Goal: Use online tool/utility: Utilize a website feature to perform a specific function

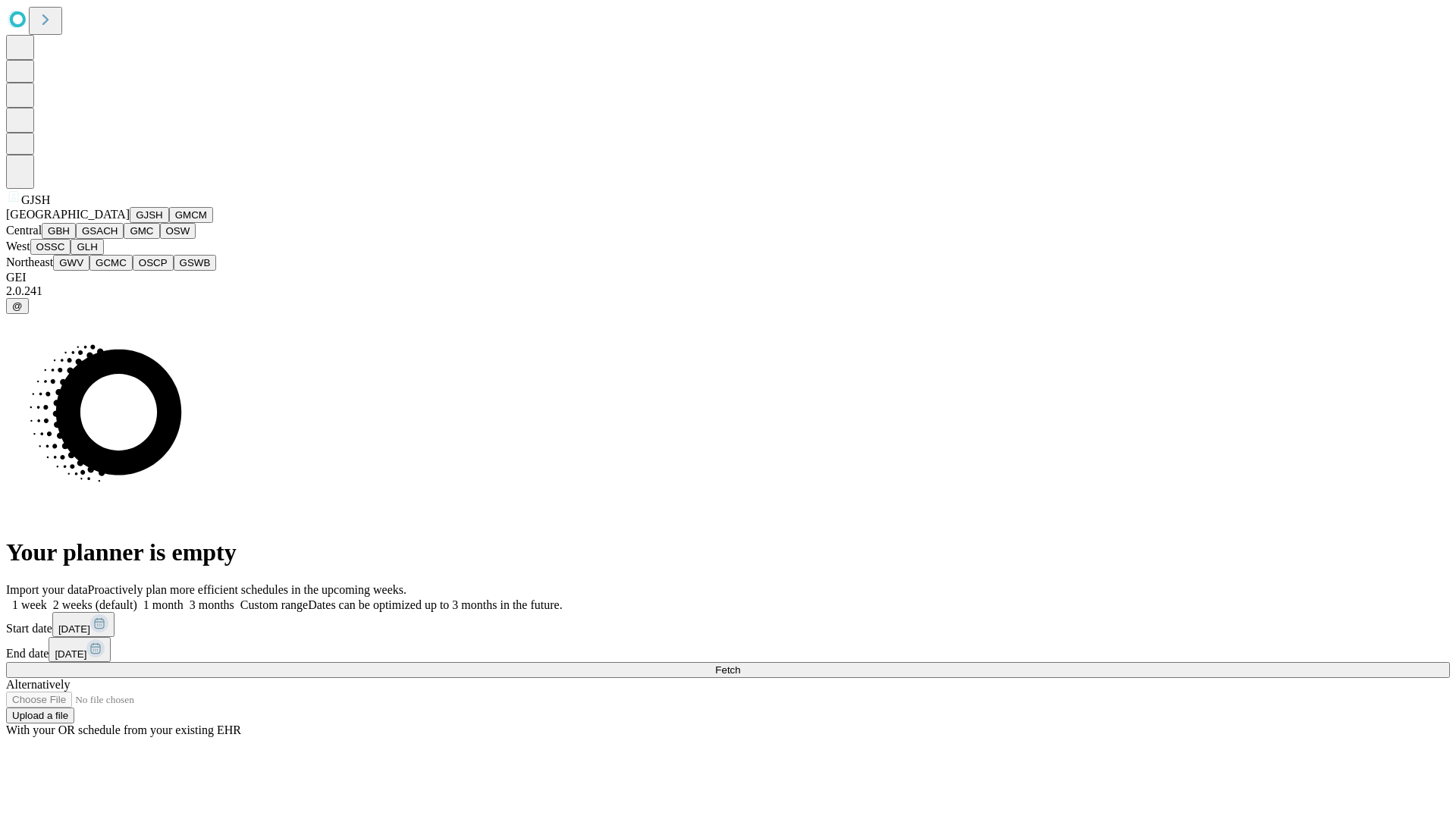
click at [129, 223] on button "GJSH" at bounding box center [149, 216] width 39 height 16
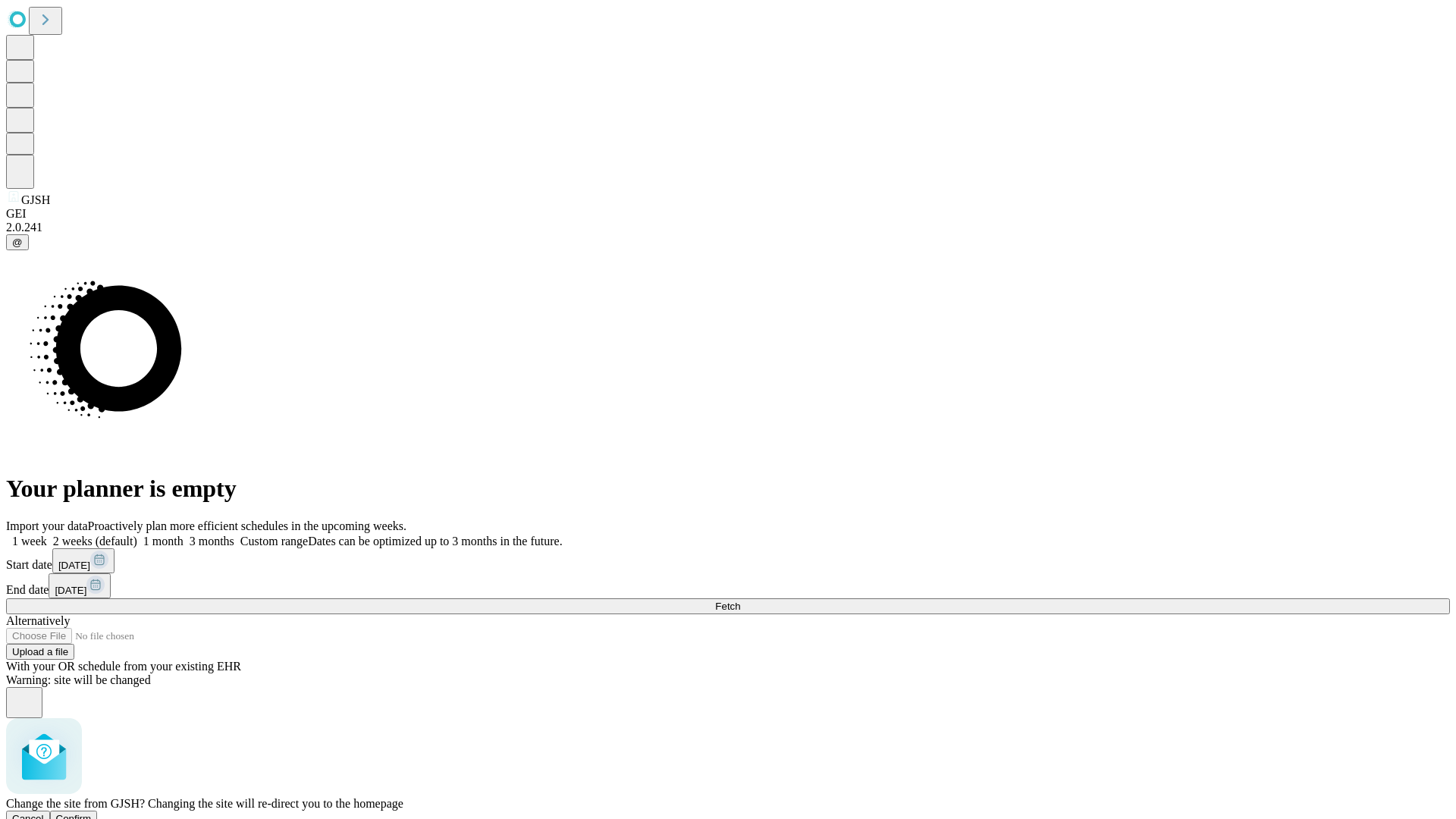
click at [92, 814] on span "Confirm" at bounding box center [75, 819] width 36 height 12
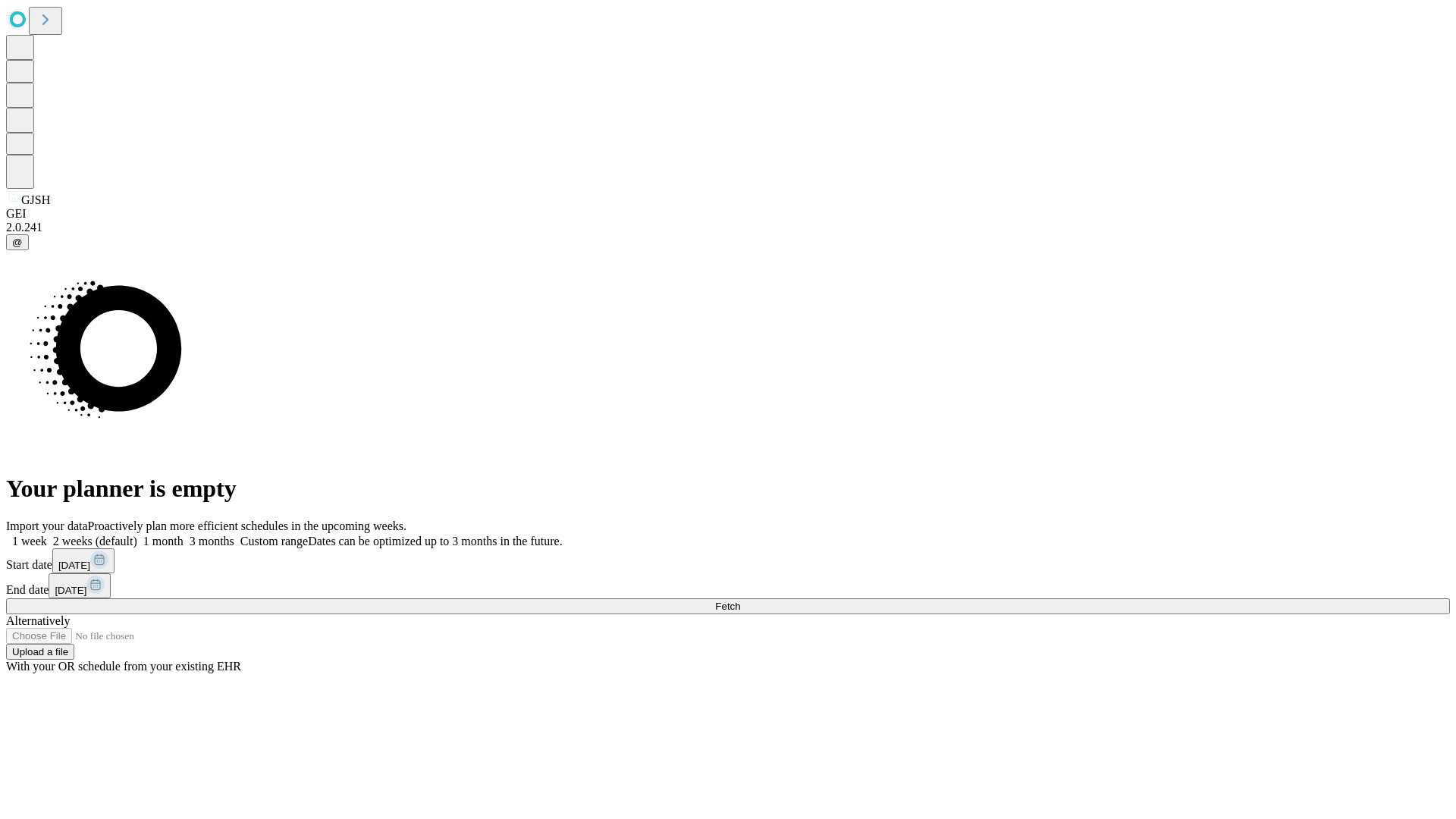
click at [137, 535] on label "2 weeks (default)" at bounding box center [92, 542] width 91 height 13
click at [740, 601] on span "Fetch" at bounding box center [728, 606] width 25 height 12
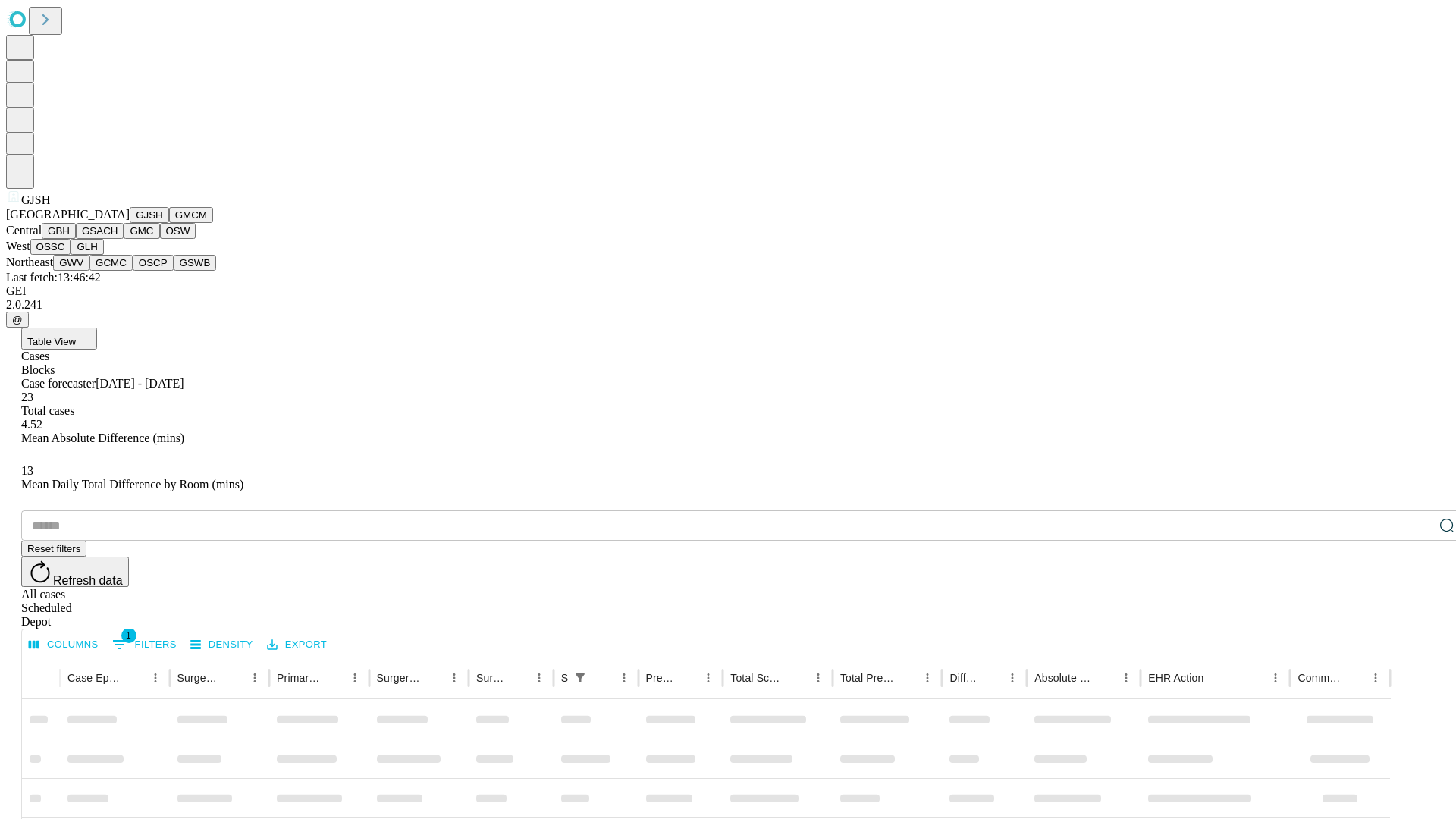
click at [169, 223] on button "GMCM" at bounding box center [190, 216] width 44 height 16
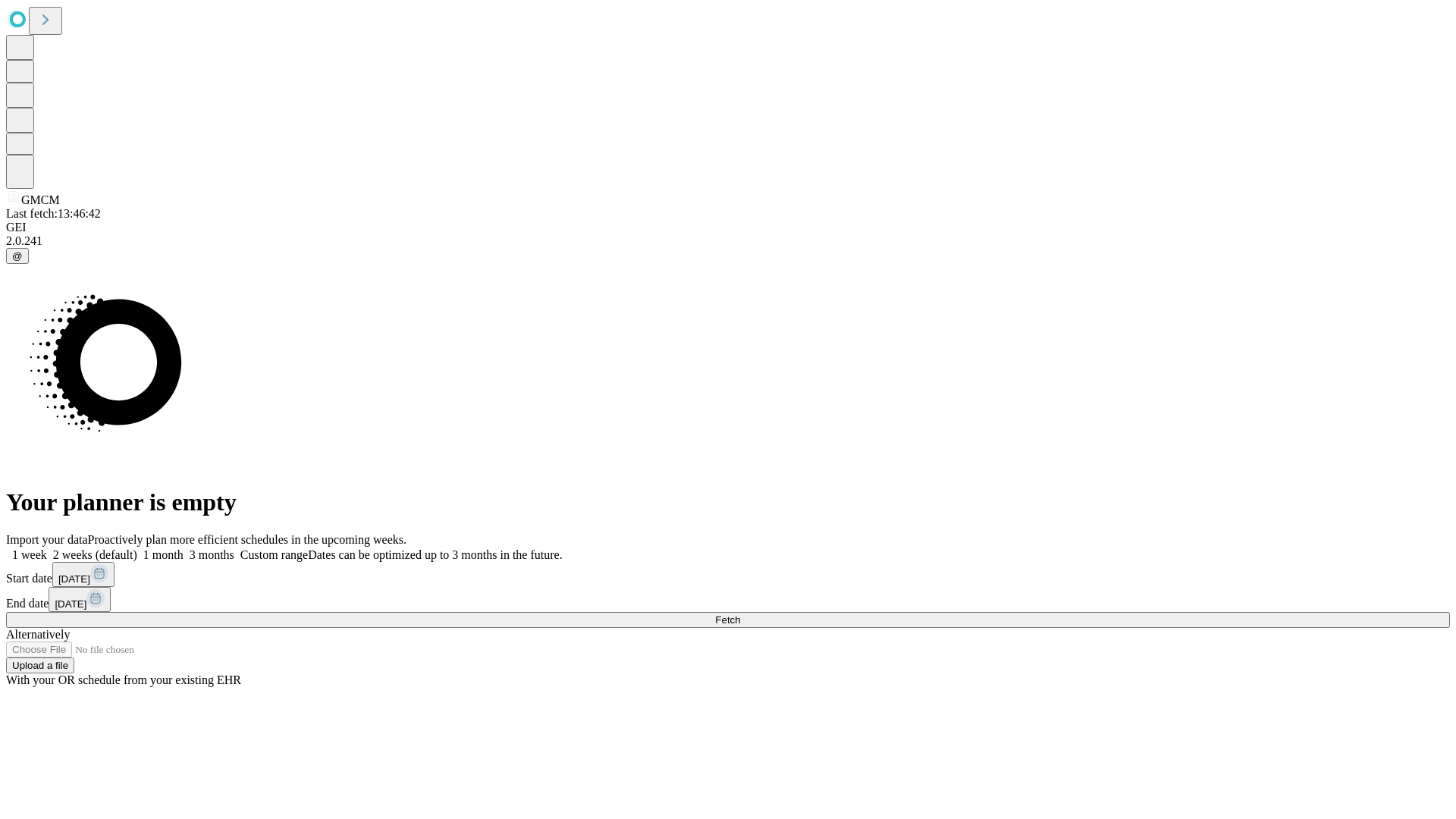
click at [137, 549] on label "2 weeks (default)" at bounding box center [92, 555] width 91 height 13
click at [740, 614] on span "Fetch" at bounding box center [728, 620] width 25 height 12
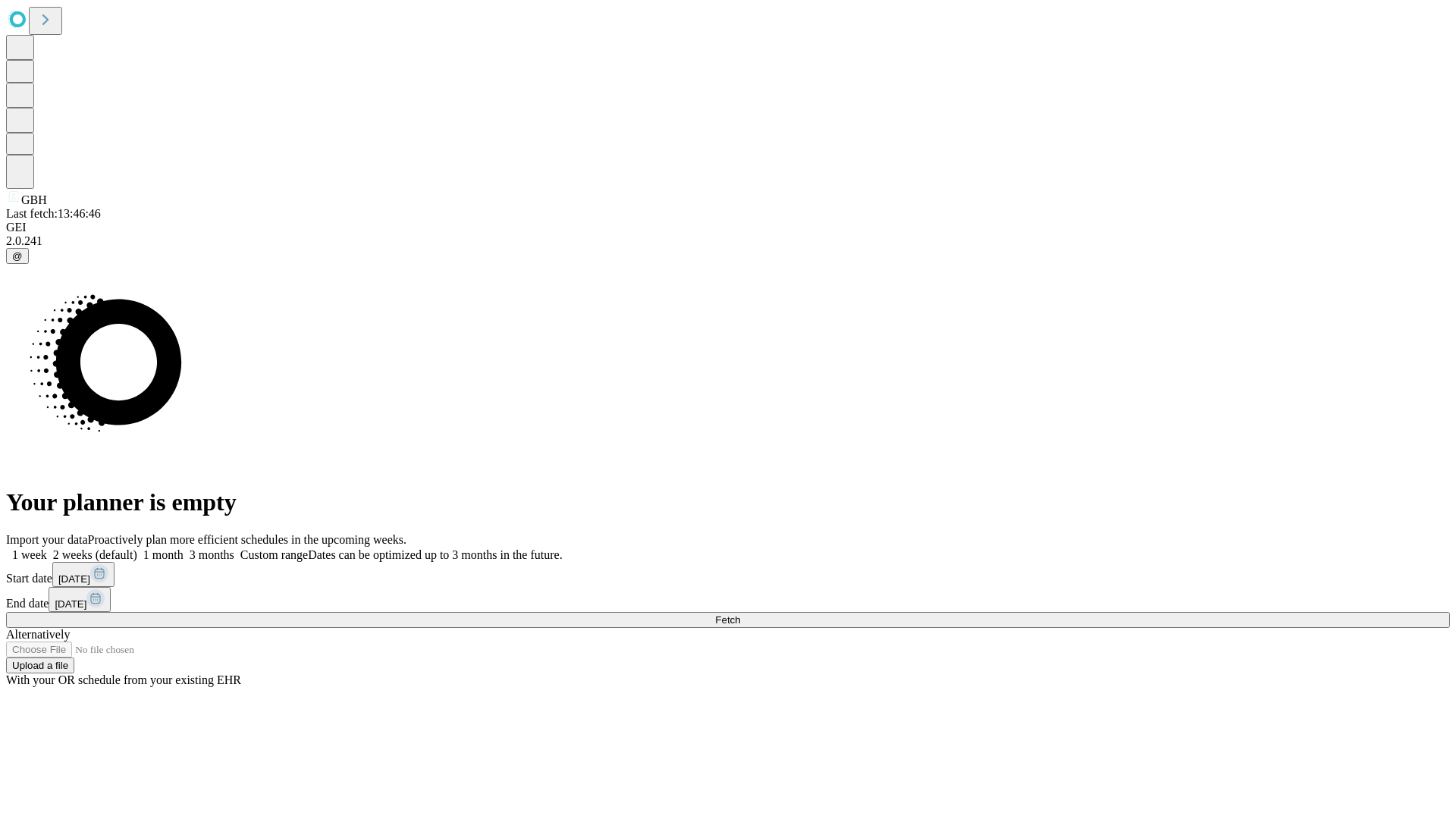
click at [137, 549] on label "2 weeks (default)" at bounding box center [92, 555] width 91 height 13
click at [740, 614] on span "Fetch" at bounding box center [728, 620] width 25 height 12
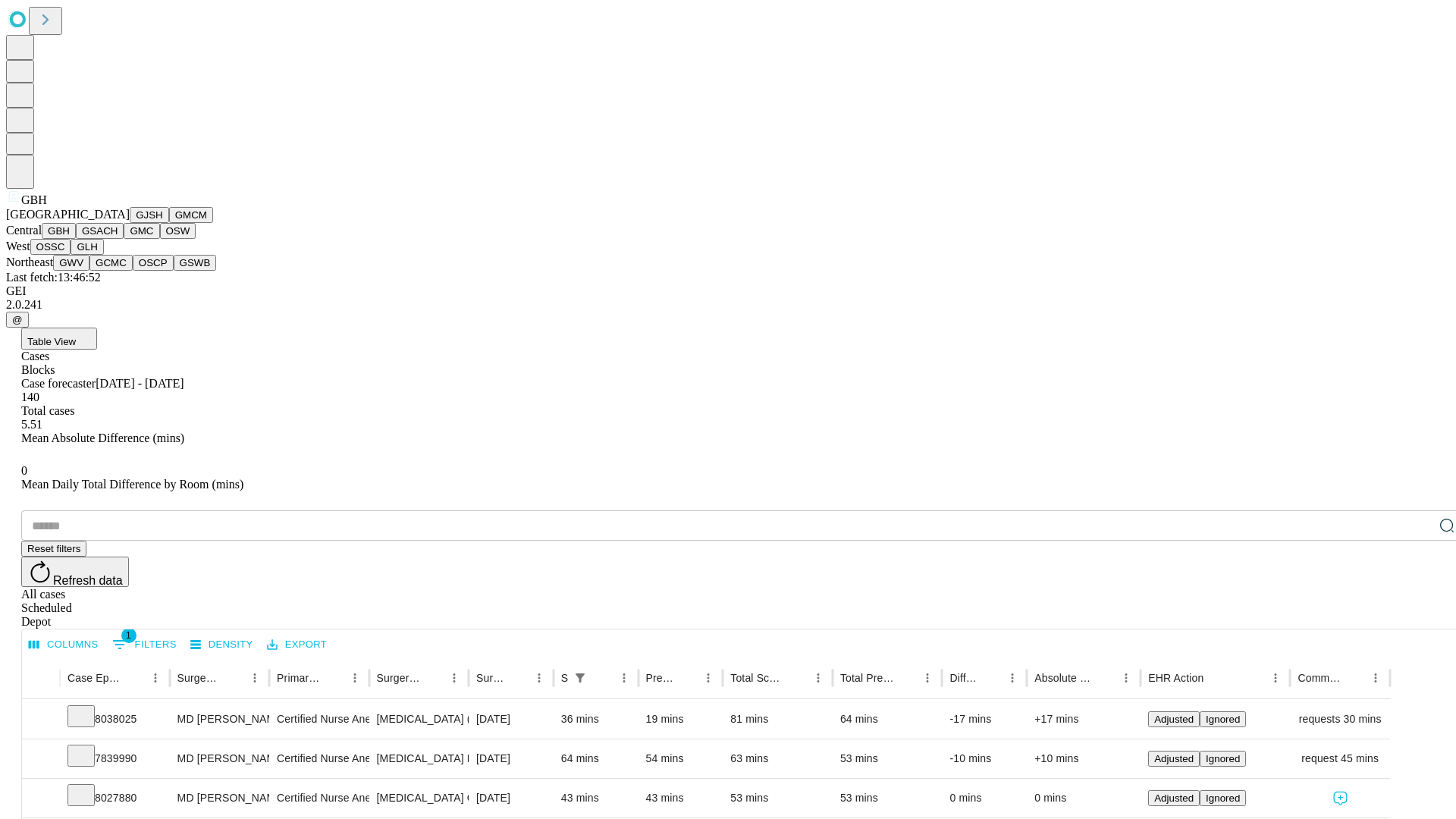
click at [118, 239] on button "GSACH" at bounding box center [99, 231] width 48 height 16
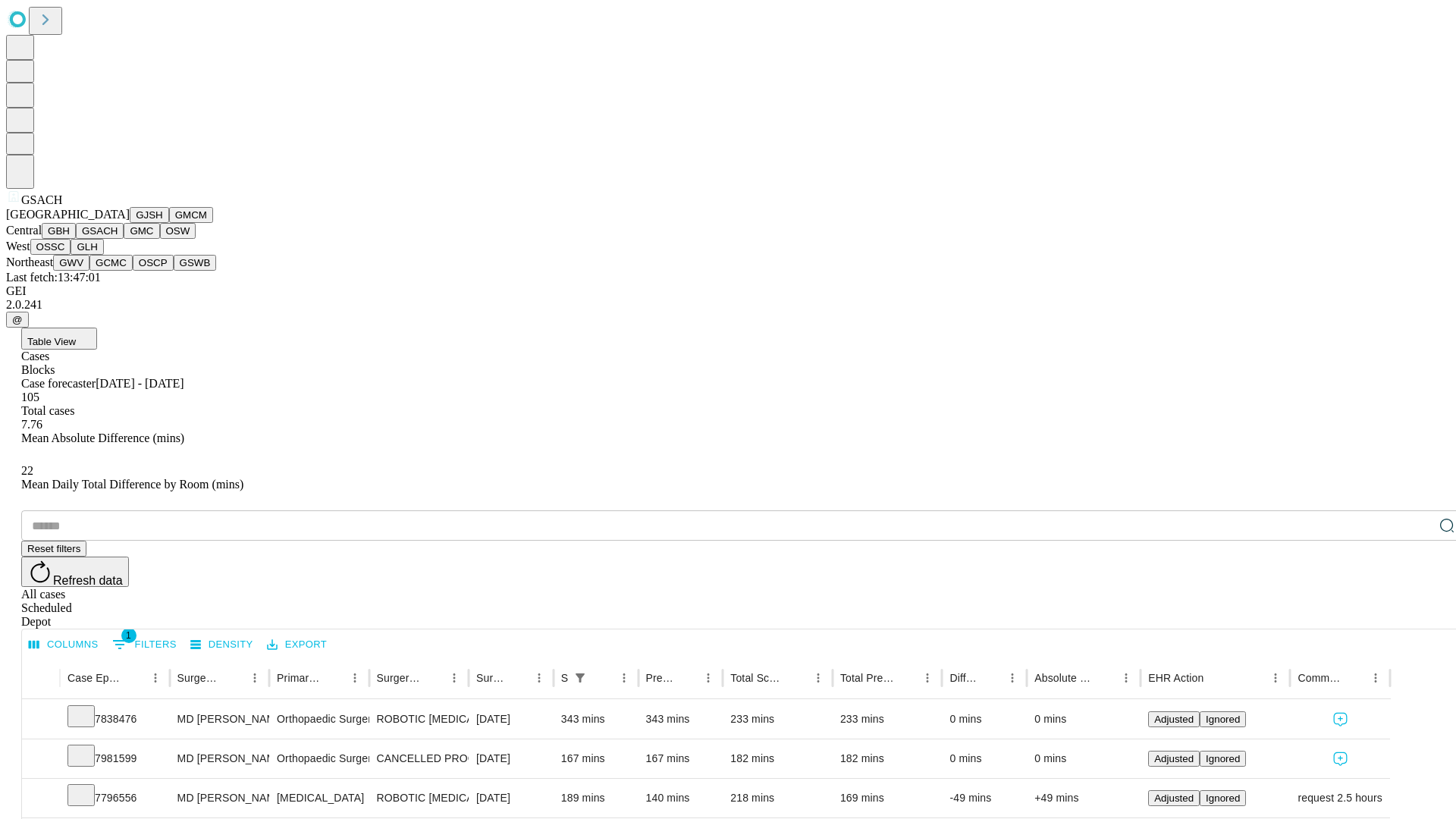
click at [124, 239] on button "GMC" at bounding box center [142, 231] width 36 height 16
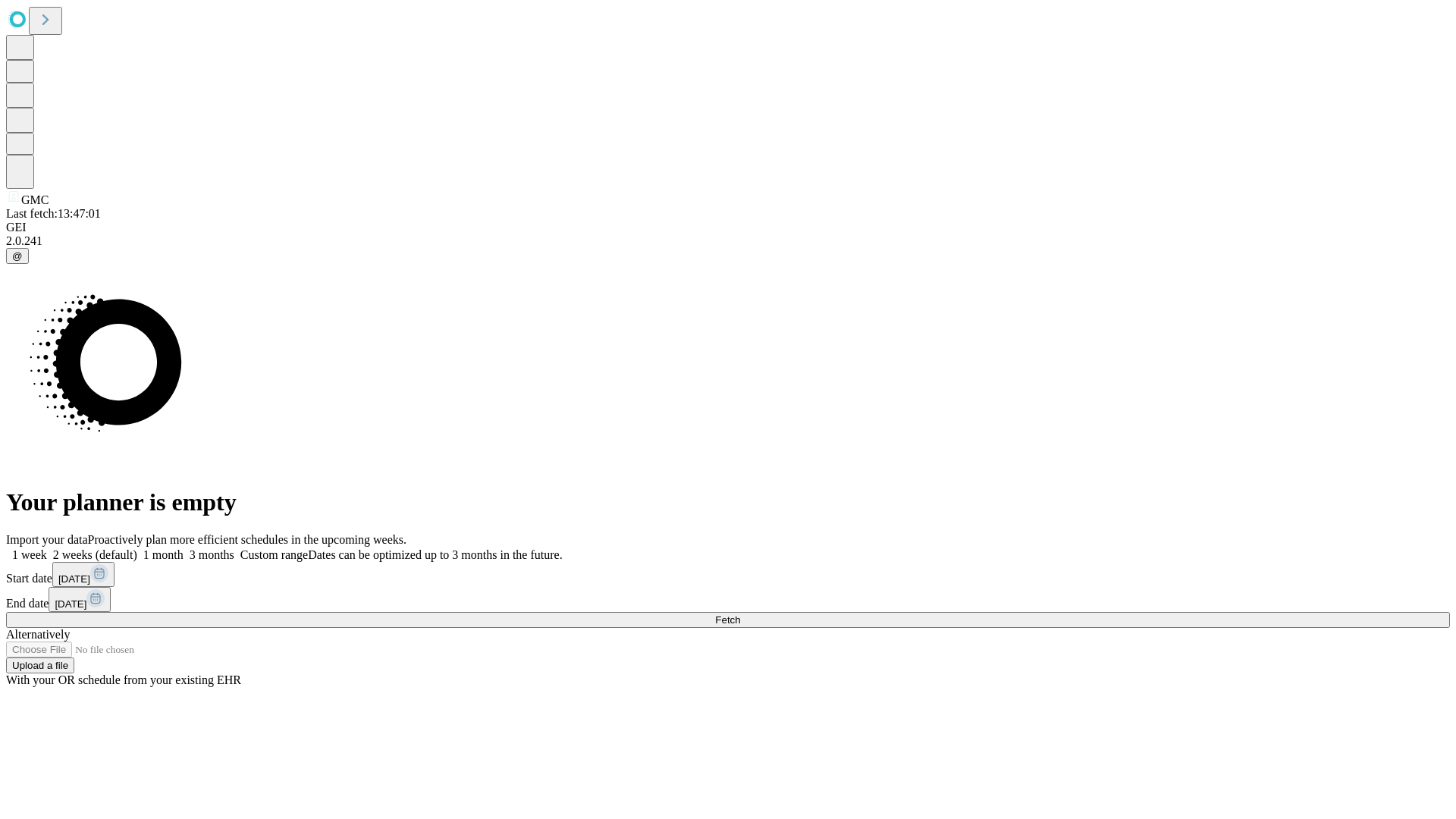
click at [740, 614] on span "Fetch" at bounding box center [728, 620] width 25 height 12
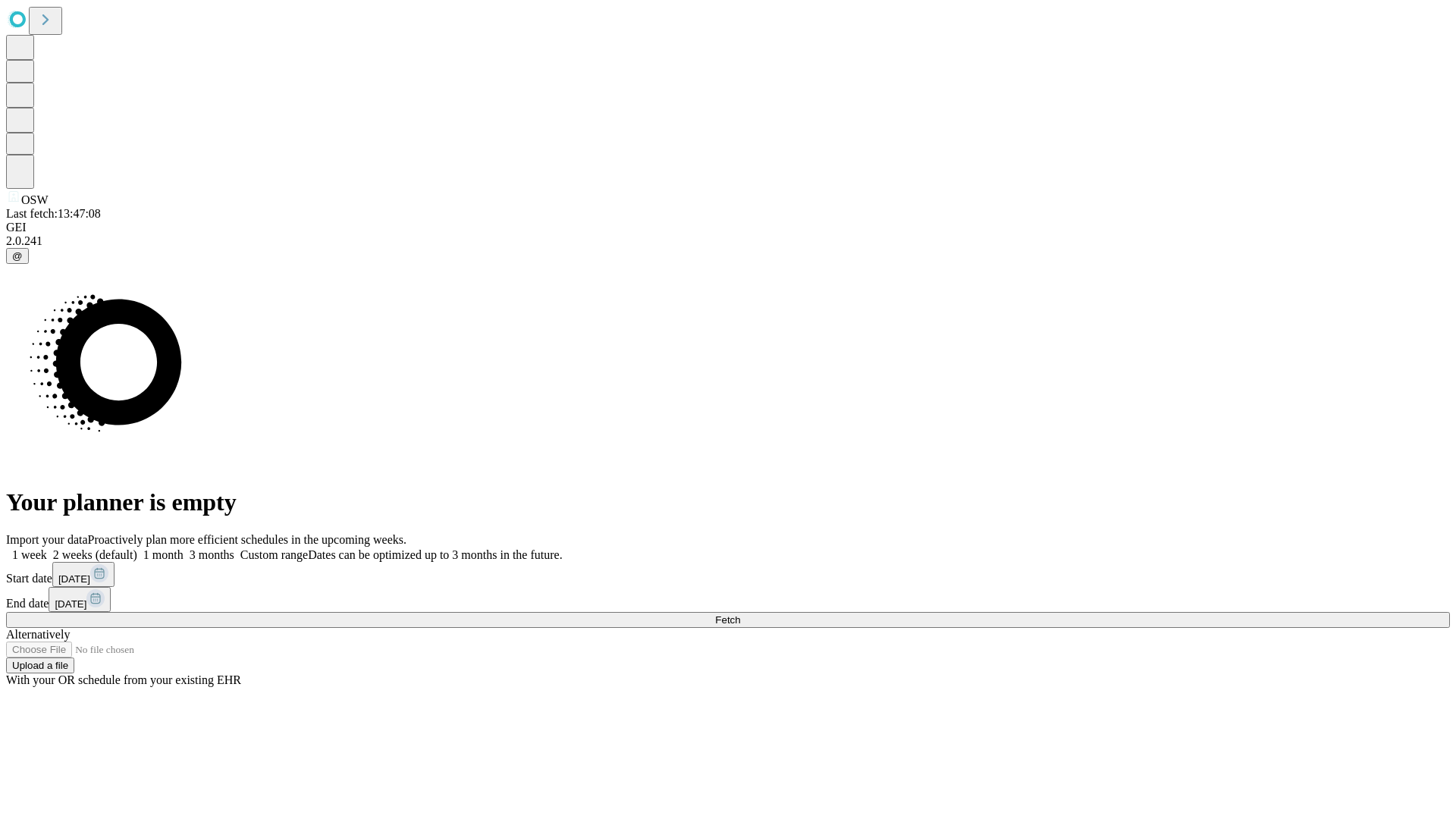
click at [137, 549] on label "2 weeks (default)" at bounding box center [92, 555] width 91 height 13
click at [740, 614] on span "Fetch" at bounding box center [728, 620] width 25 height 12
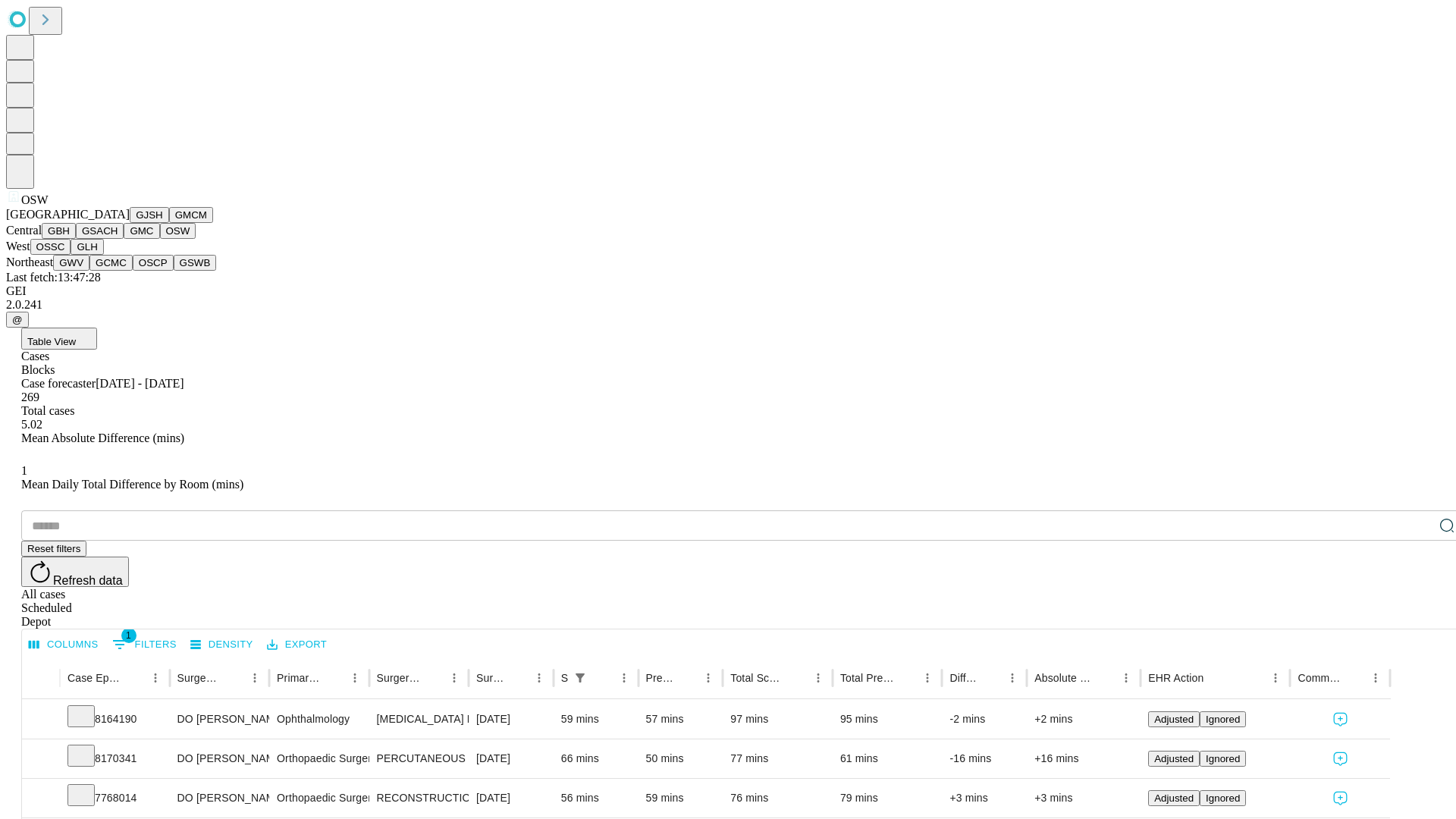
click at [71, 255] on button "OSSC" at bounding box center [51, 247] width 41 height 16
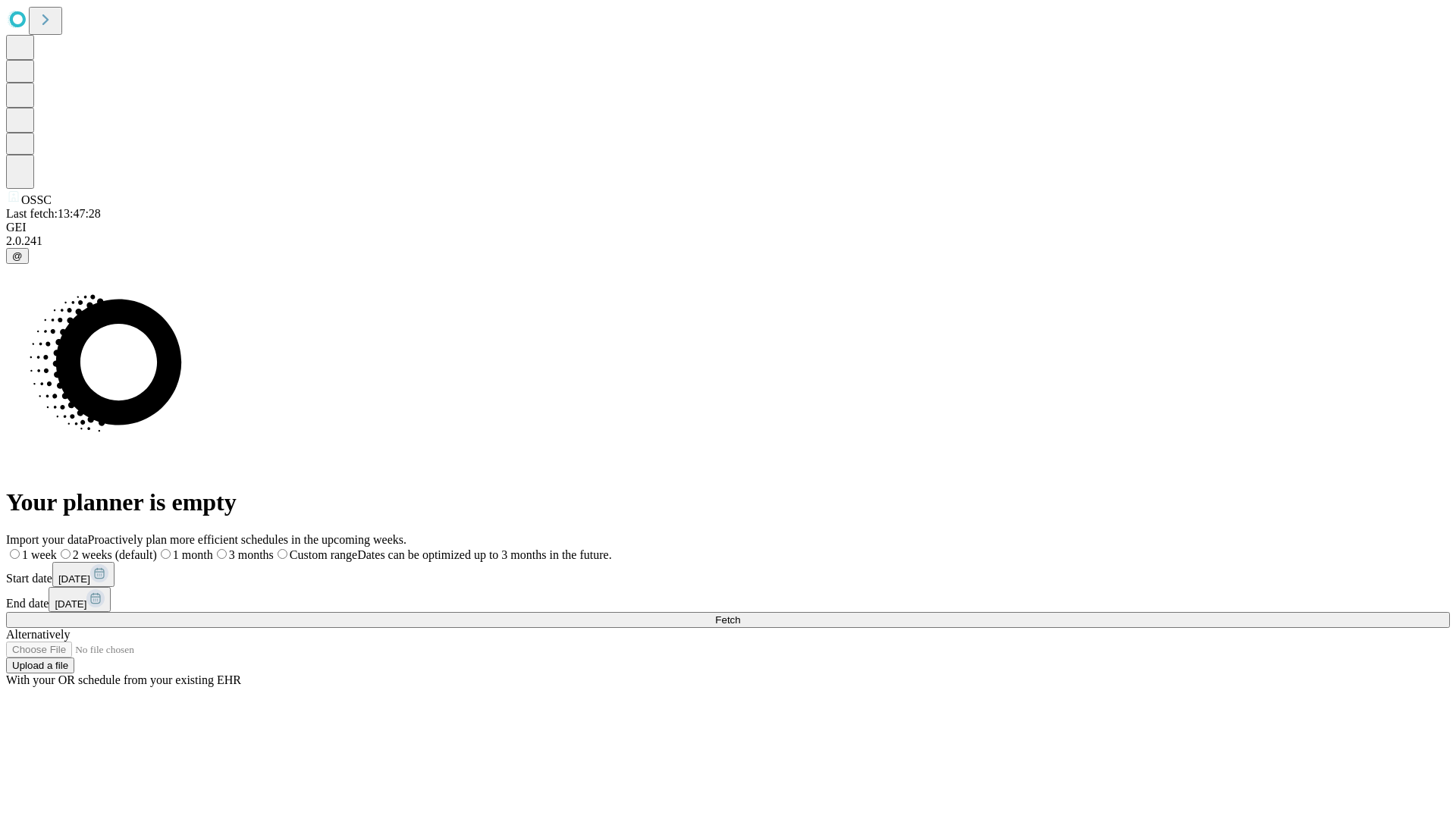
click at [157, 549] on label "2 weeks (default)" at bounding box center [106, 555] width 100 height 13
click at [740, 614] on span "Fetch" at bounding box center [728, 620] width 25 height 12
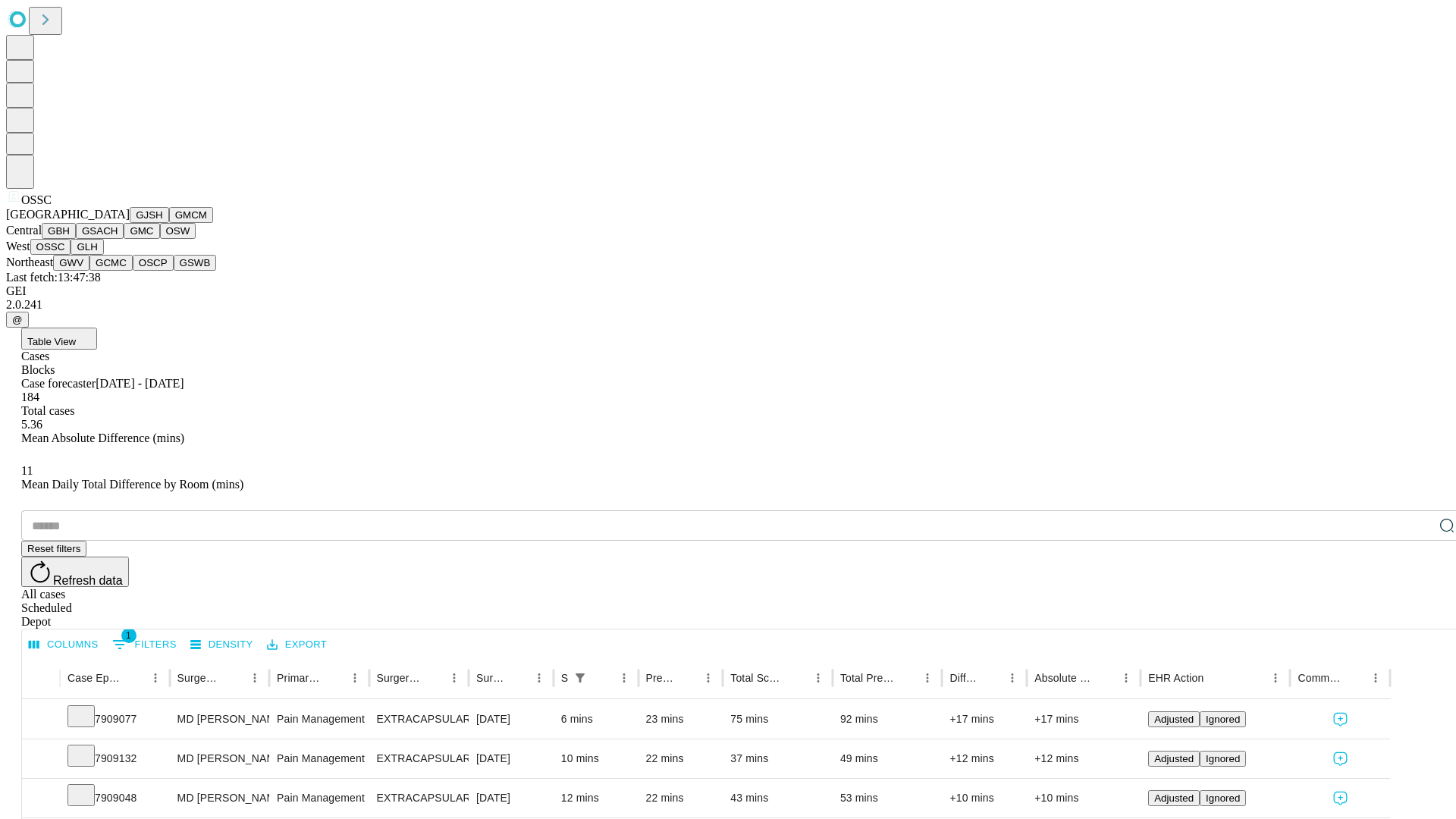
click at [103, 255] on button "GLH" at bounding box center [87, 247] width 32 height 16
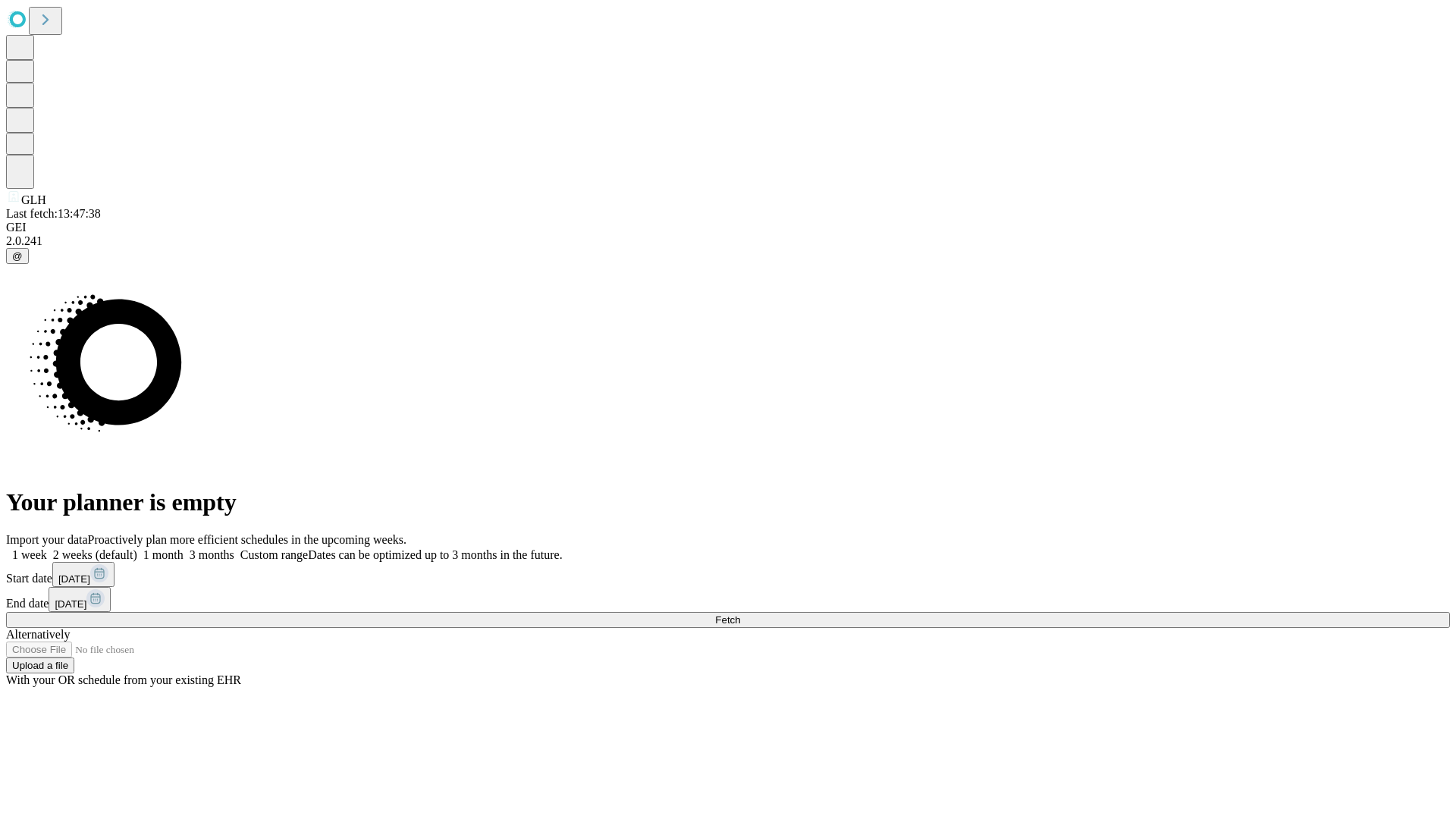
click at [137, 549] on label "2 weeks (default)" at bounding box center [92, 555] width 91 height 13
click at [740, 614] on span "Fetch" at bounding box center [728, 620] width 25 height 12
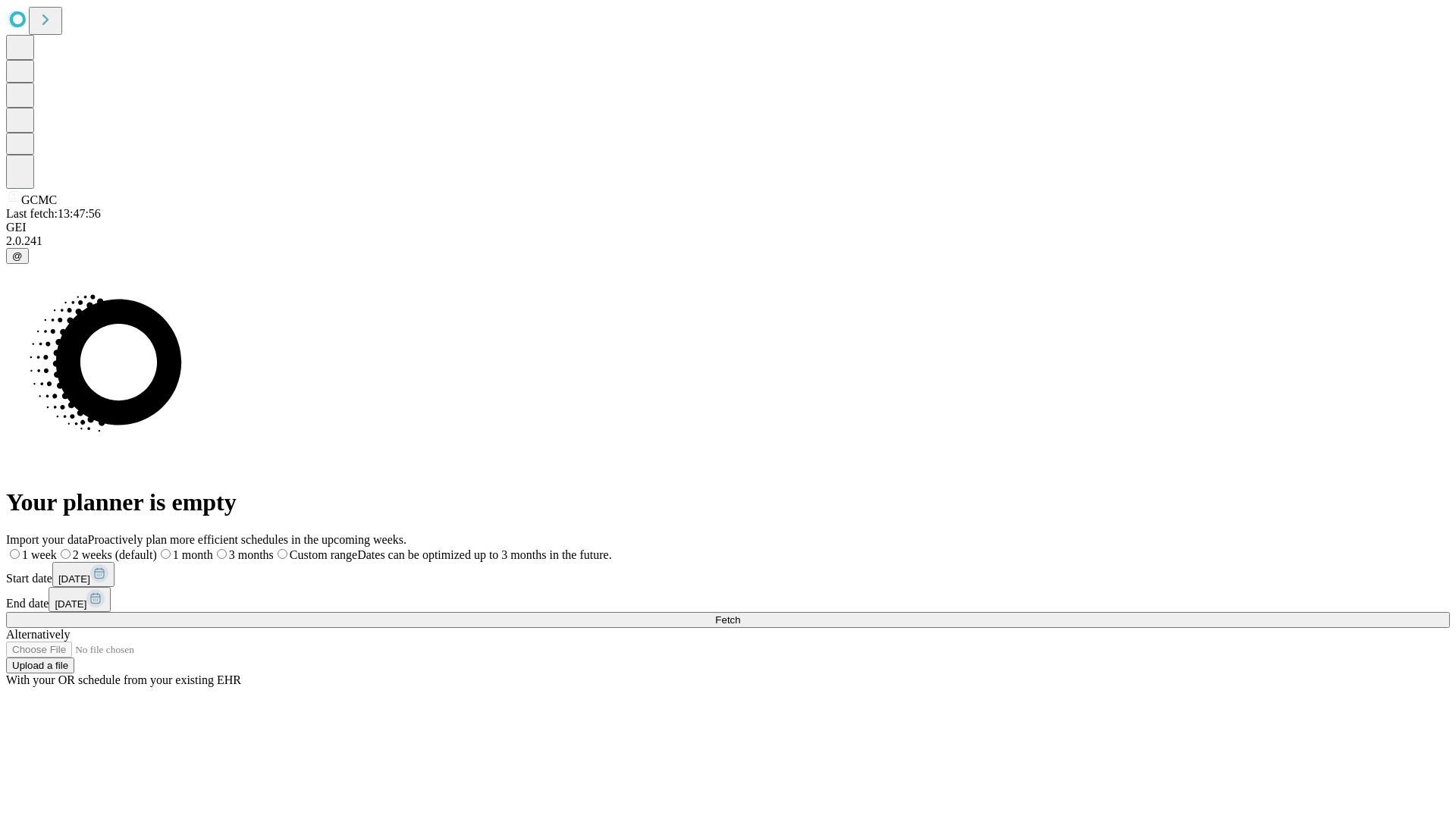
click at [740, 614] on span "Fetch" at bounding box center [728, 620] width 25 height 12
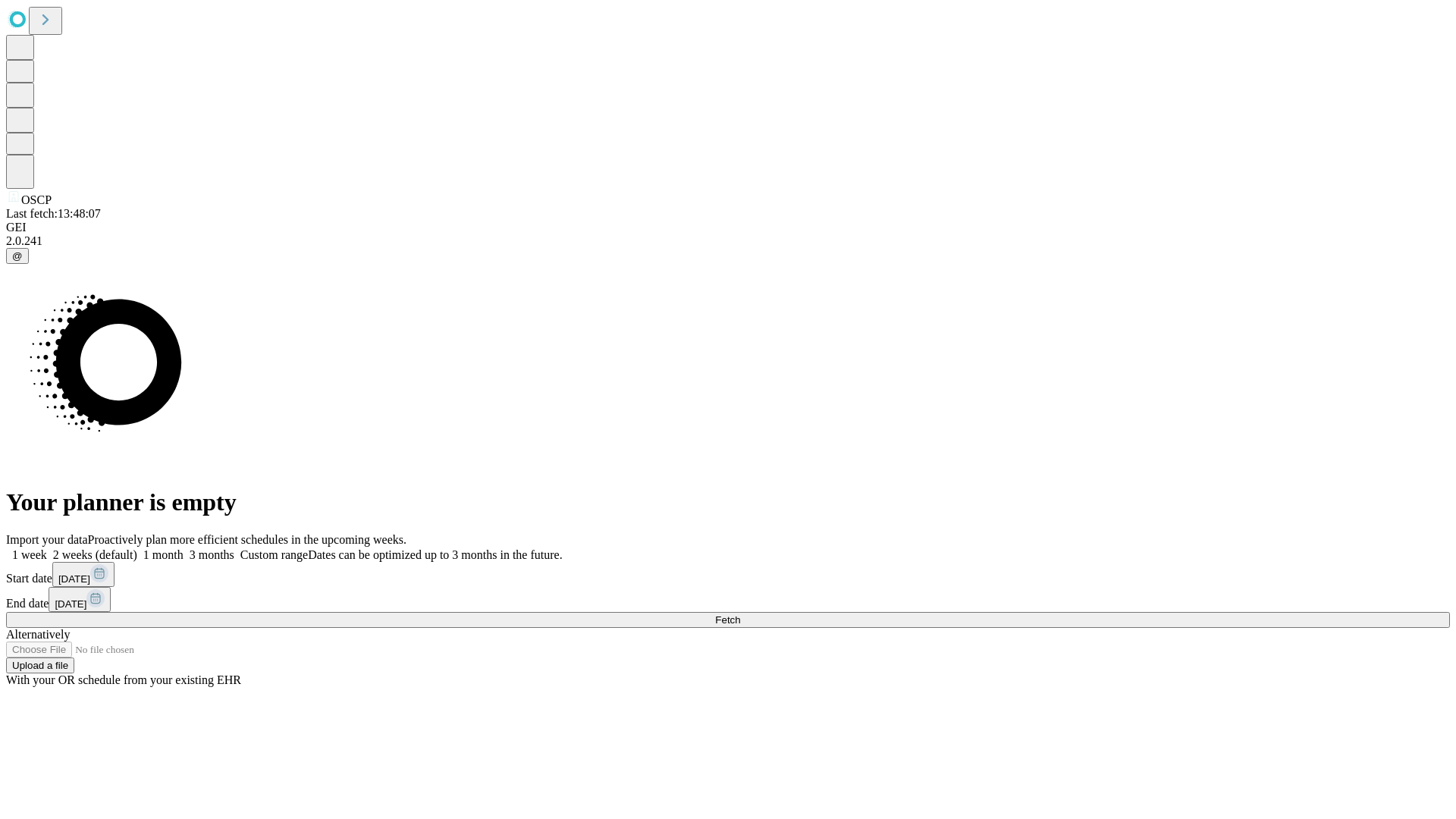
click at [137, 549] on label "2 weeks (default)" at bounding box center [92, 555] width 91 height 13
click at [740, 614] on span "Fetch" at bounding box center [728, 620] width 25 height 12
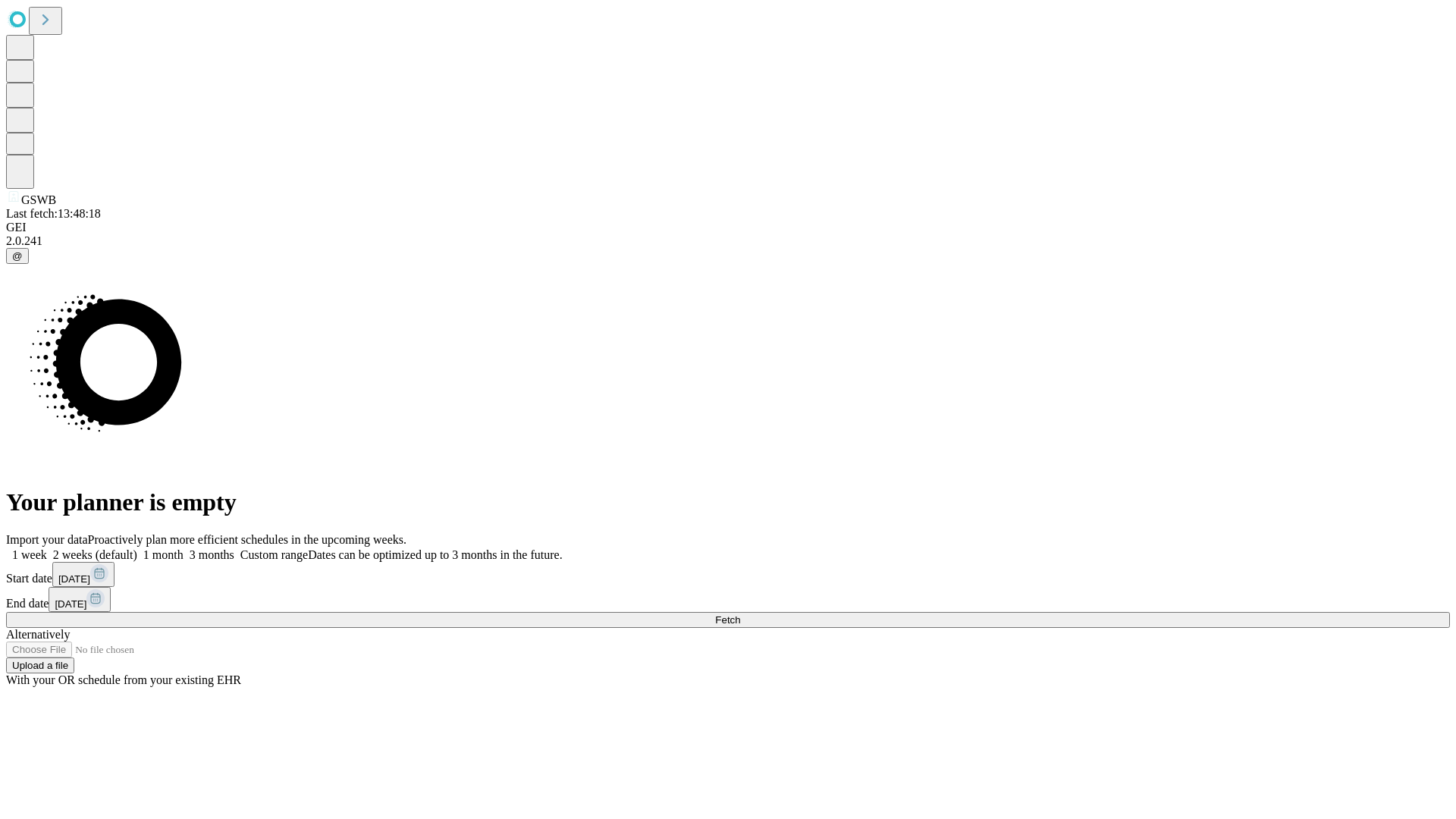
click at [137, 549] on label "2 weeks (default)" at bounding box center [92, 555] width 91 height 13
click at [740, 614] on span "Fetch" at bounding box center [728, 620] width 25 height 12
